Goal: Task Accomplishment & Management: Manage account settings

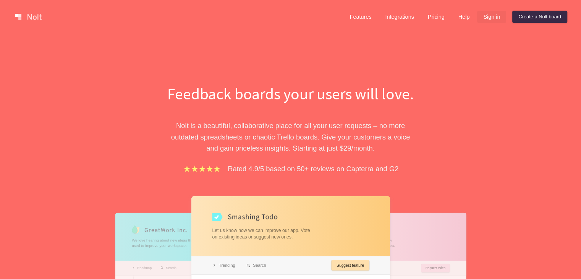
click at [493, 20] on link "Sign in" at bounding box center [491, 17] width 29 height 12
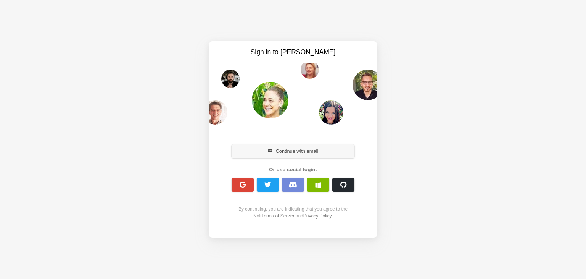
click at [303, 151] on button "Continue with email" at bounding box center [293, 151] width 123 height 14
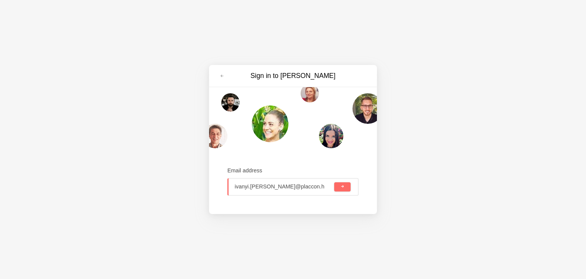
type input "ivanyi.bence@placcon.hu"
click at [344, 186] on span "submit" at bounding box center [343, 186] width 4 height 4
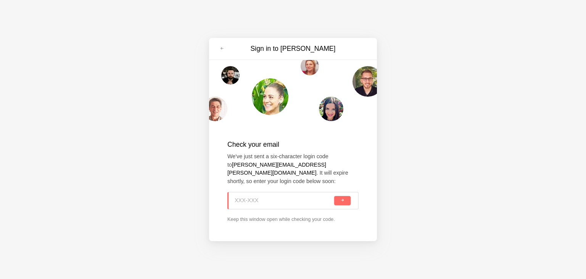
paste input "M7Z-TM9"
type input "M7Z-TM9"
click at [348, 200] on button "submit" at bounding box center [342, 200] width 16 height 9
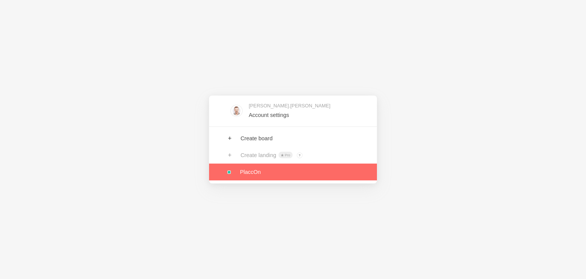
click at [237, 170] on link at bounding box center [293, 171] width 168 height 17
